Goal: Task Accomplishment & Management: Use online tool/utility

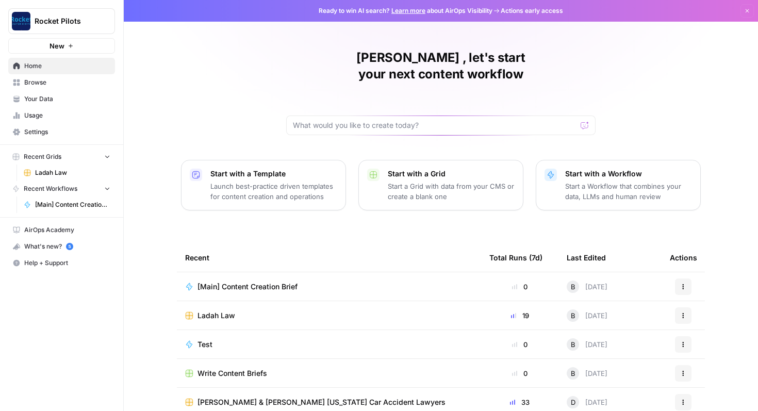
click at [58, 174] on span "Ladah Law" at bounding box center [72, 172] width 75 height 9
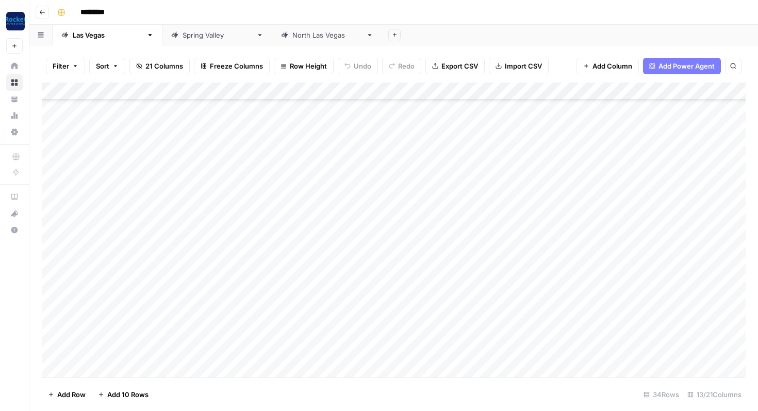
scroll to position [335, 0]
click at [521, 350] on div "Add Column" at bounding box center [394, 230] width 704 height 295
click at [519, 350] on div "Add Column" at bounding box center [394, 230] width 704 height 295
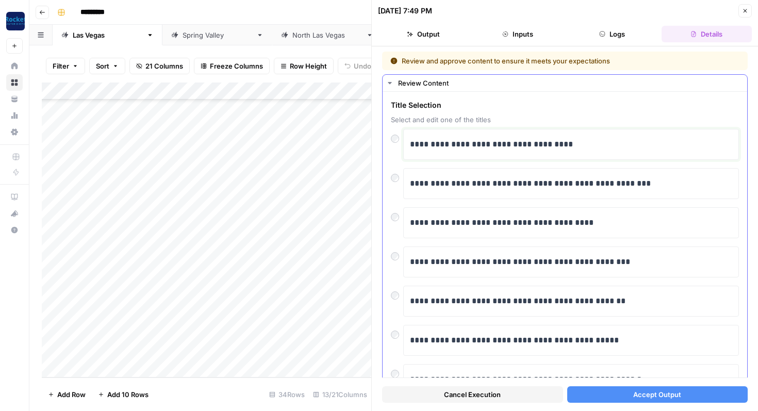
click at [584, 150] on p "**********" at bounding box center [571, 144] width 322 height 13
click at [593, 401] on button "Accept Output" at bounding box center [657, 394] width 181 height 17
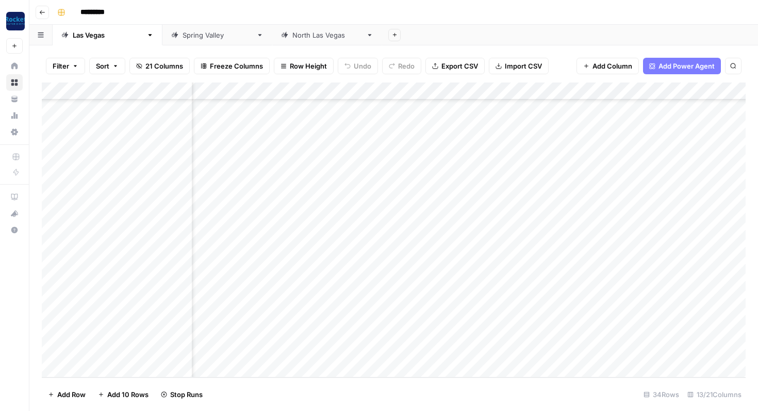
scroll to position [335, 58]
